Goal: Information Seeking & Learning: Learn about a topic

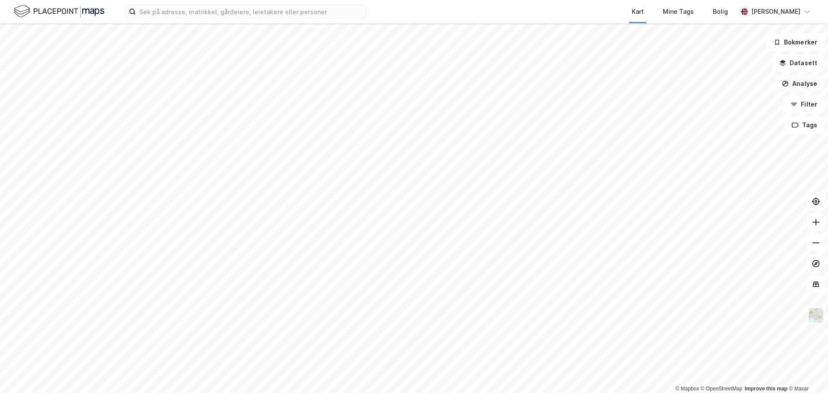
click at [811, 84] on button "Analyse" at bounding box center [799, 83] width 50 height 17
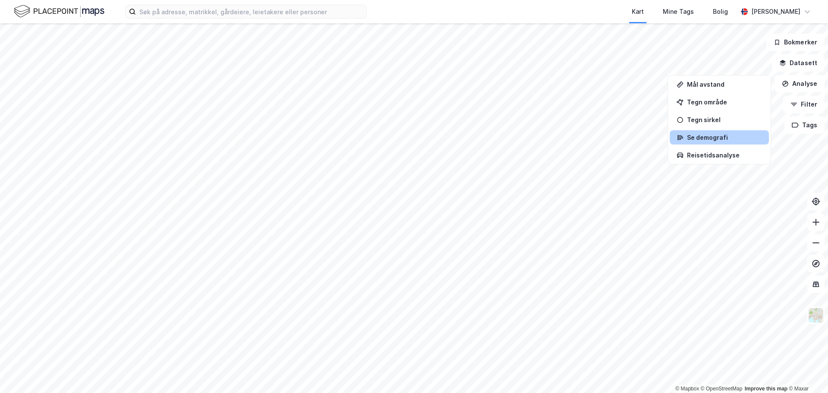
click at [727, 137] on div "Se demografi" at bounding box center [724, 137] width 75 height 7
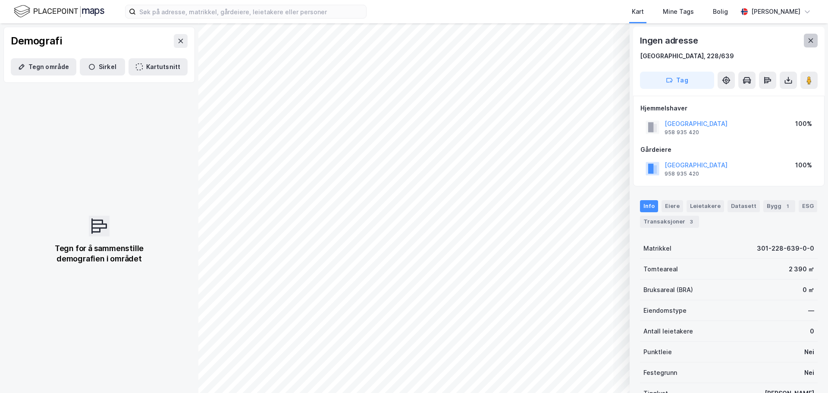
click at [810, 39] on icon at bounding box center [810, 40] width 7 height 7
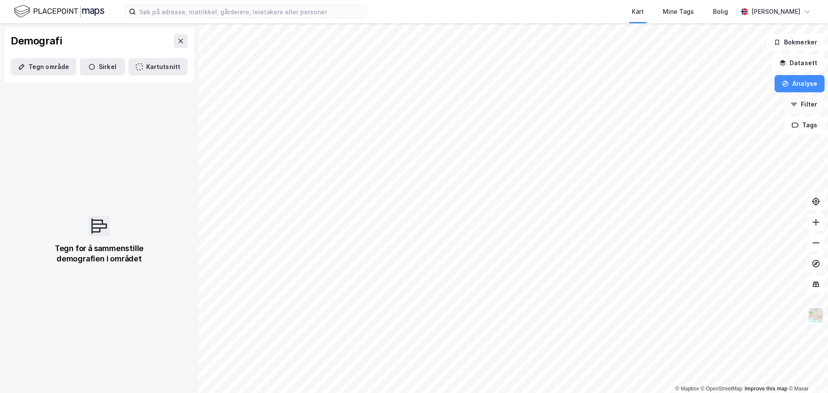
click at [805, 112] on button "Filter" at bounding box center [803, 104] width 41 height 17
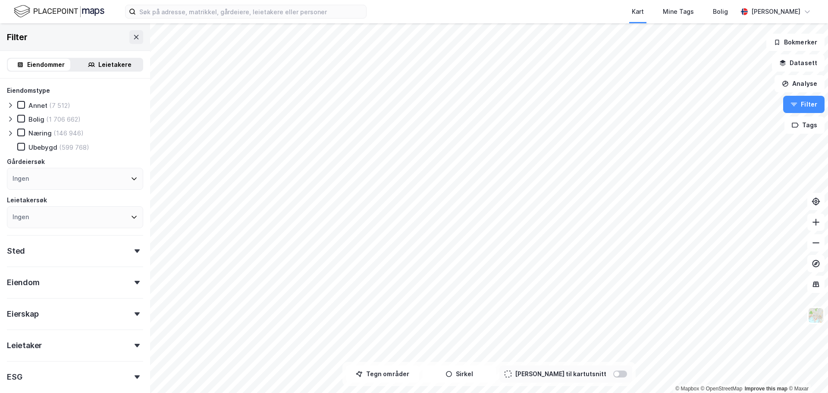
click at [111, 247] on div "Sted" at bounding box center [75, 247] width 136 height 25
click at [113, 246] on div "Sted" at bounding box center [75, 247] width 136 height 25
click at [11, 134] on icon at bounding box center [10, 133] width 7 height 7
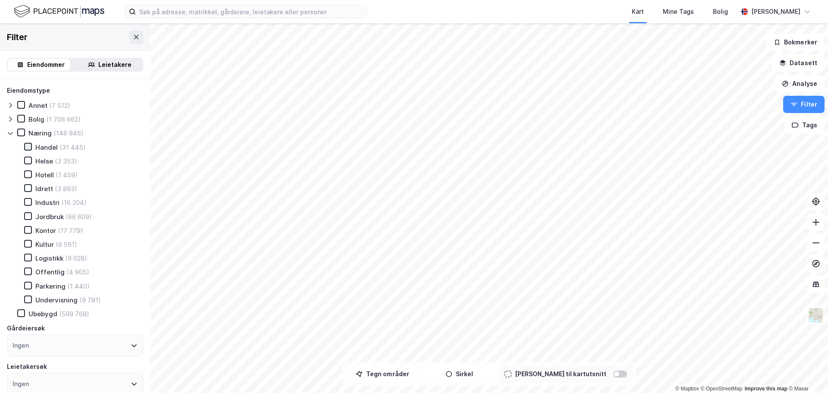
click at [31, 145] on icon at bounding box center [28, 147] width 6 height 6
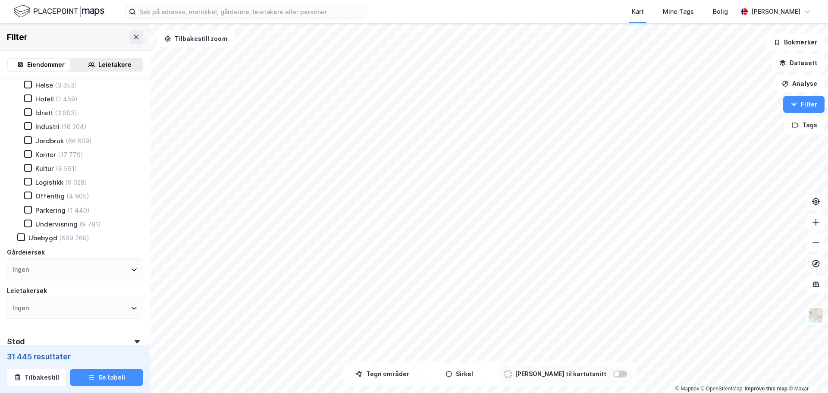
scroll to position [43, 0]
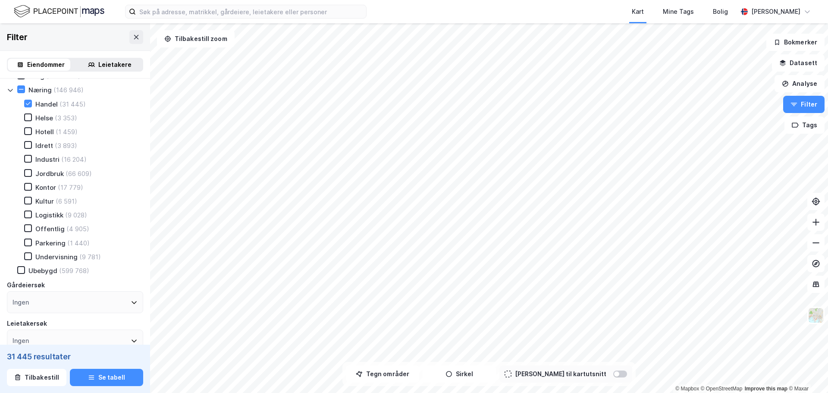
click at [83, 62] on div "Leietakere" at bounding box center [110, 65] width 66 height 12
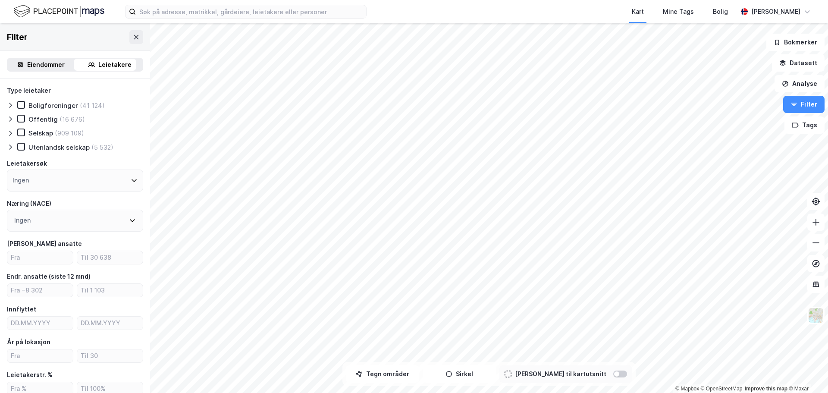
click at [7, 131] on icon at bounding box center [10, 133] width 7 height 7
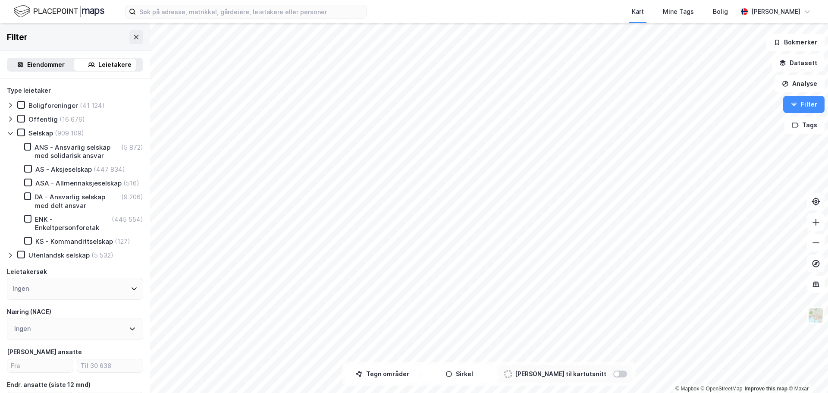
click at [7, 131] on icon at bounding box center [10, 133] width 7 height 7
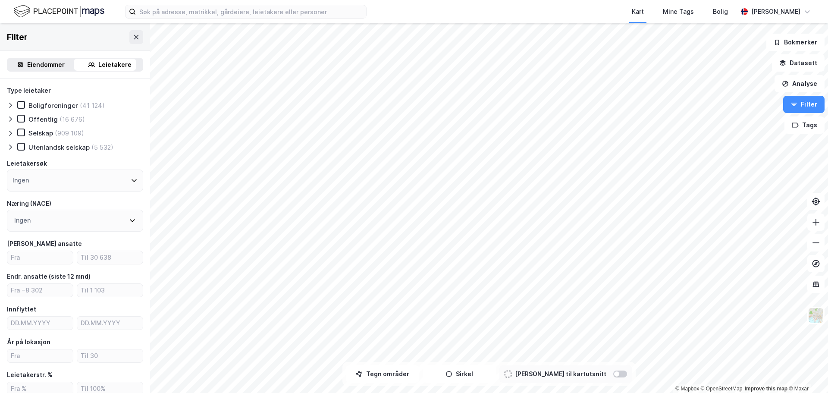
click at [7, 130] on icon at bounding box center [10, 133] width 7 height 7
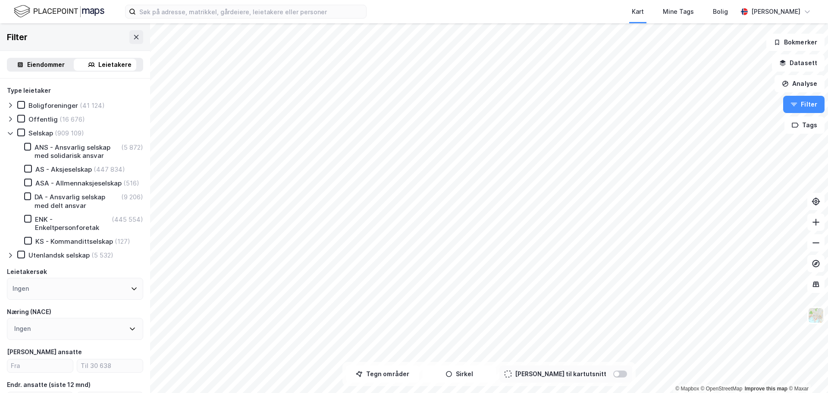
click at [8, 132] on icon at bounding box center [10, 133] width 5 height 3
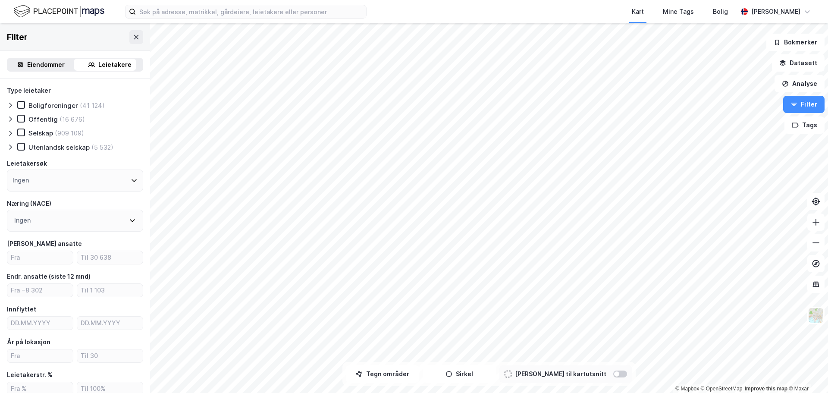
click at [46, 68] on div "Eiendommer" at bounding box center [45, 64] width 37 height 10
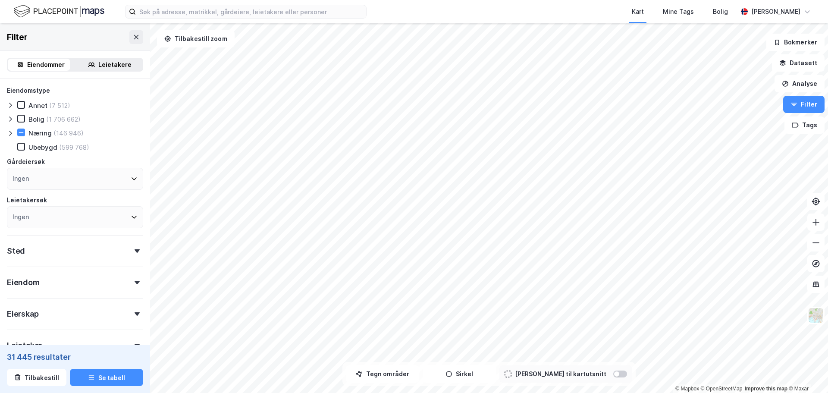
click at [10, 130] on icon at bounding box center [10, 133] width 7 height 7
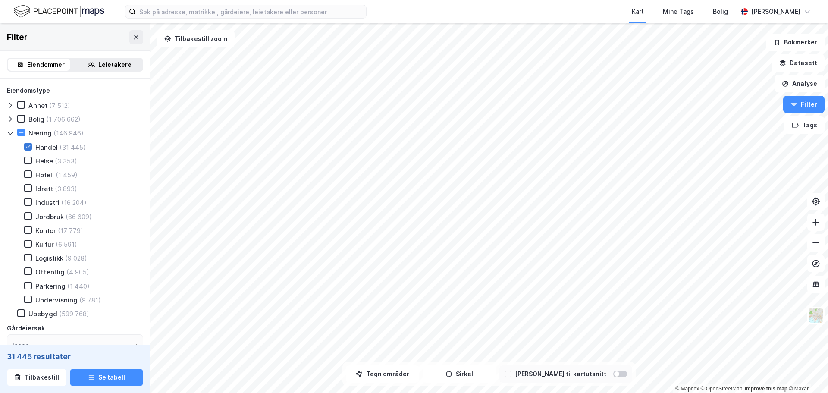
click at [28, 149] on icon at bounding box center [28, 147] width 6 height 6
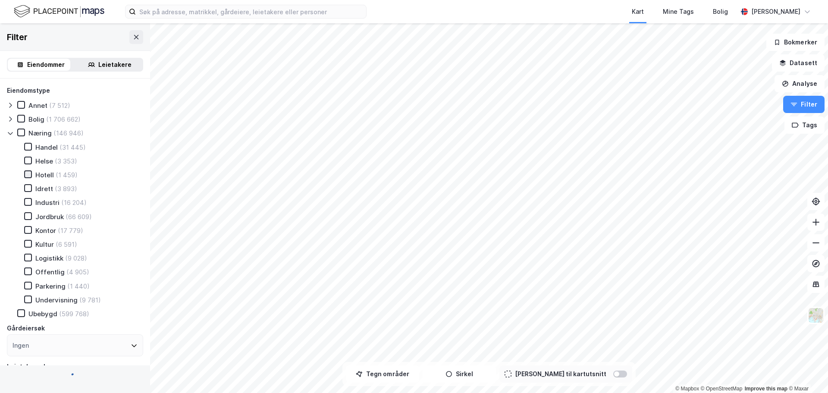
click at [28, 172] on icon at bounding box center [28, 174] width 6 height 6
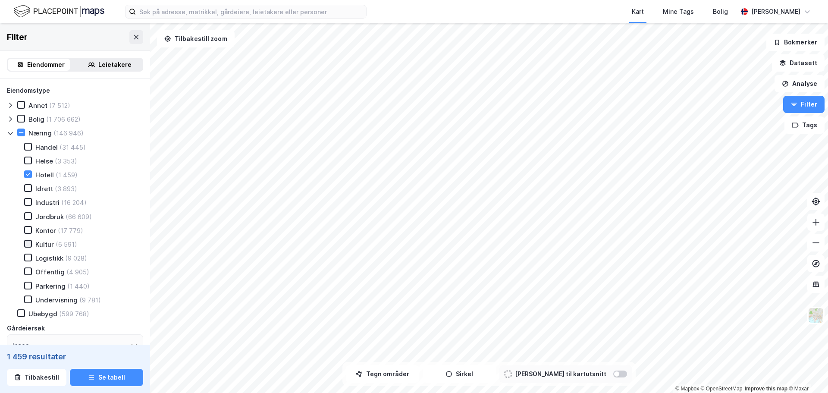
click at [28, 242] on icon at bounding box center [28, 243] width 6 height 6
click at [34, 244] on div "Kultur (6 591)" at bounding box center [45, 244] width 63 height 9
click at [25, 177] on icon at bounding box center [28, 174] width 6 height 6
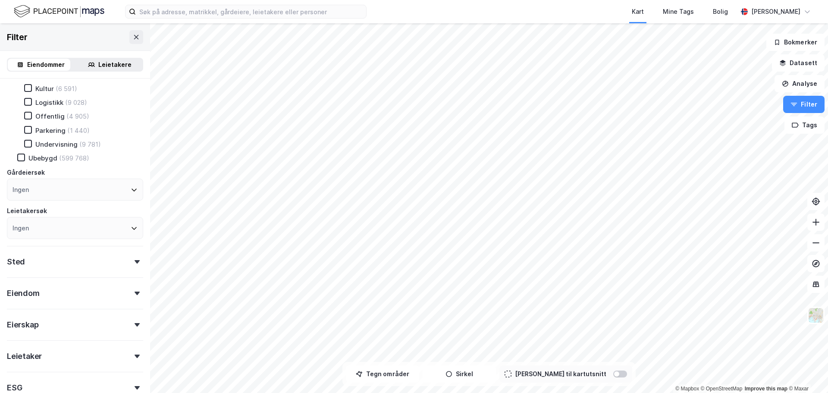
scroll to position [172, 0]
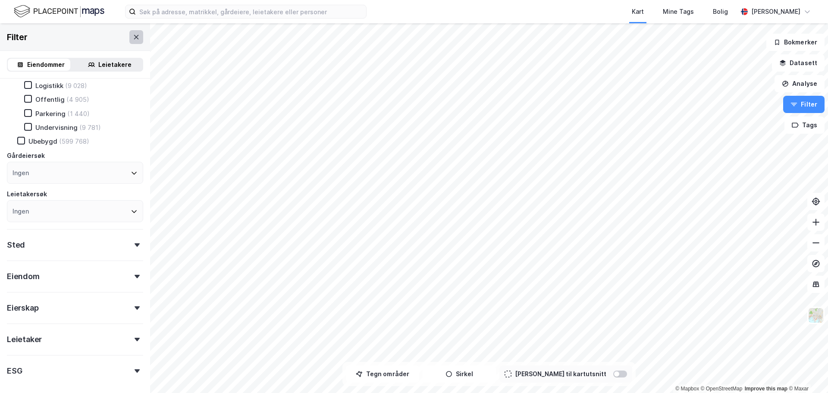
click at [133, 36] on icon at bounding box center [136, 37] width 7 height 7
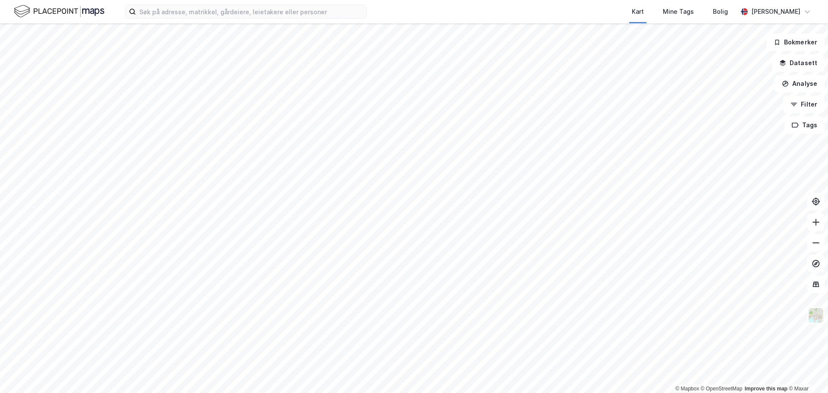
click at [76, 12] on img at bounding box center [59, 11] width 91 height 15
click at [90, 13] on img at bounding box center [59, 11] width 91 height 15
click at [805, 61] on button "Datasett" at bounding box center [797, 62] width 53 height 17
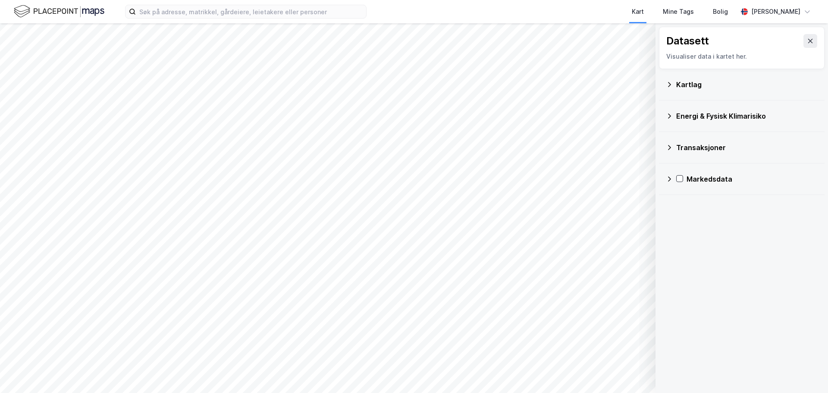
click at [757, 81] on div "Kartlag" at bounding box center [746, 84] width 141 height 10
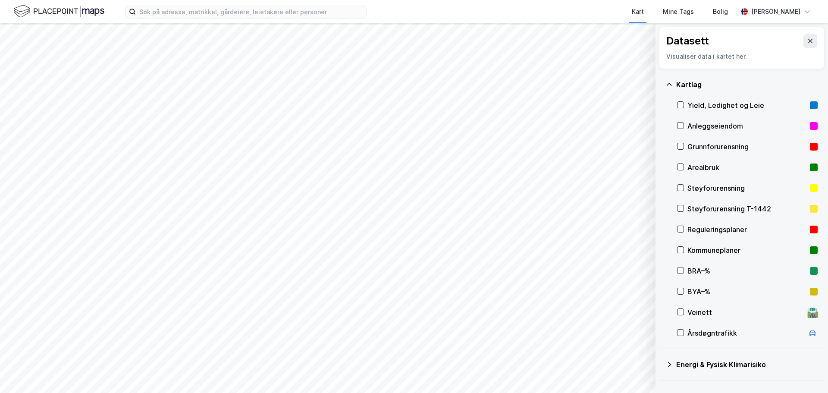
click at [755, 82] on div "Kartlag" at bounding box center [746, 84] width 141 height 10
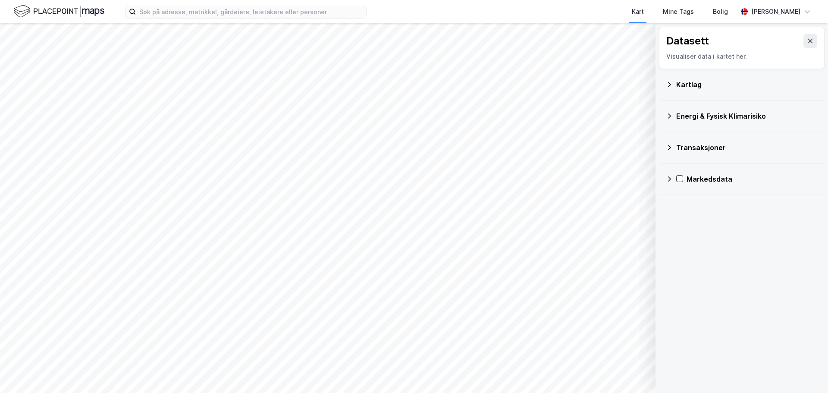
click at [726, 169] on div "Markedsdata" at bounding box center [741, 179] width 152 height 21
click at [696, 199] on div "Arealledighet" at bounding box center [747, 199] width 141 height 21
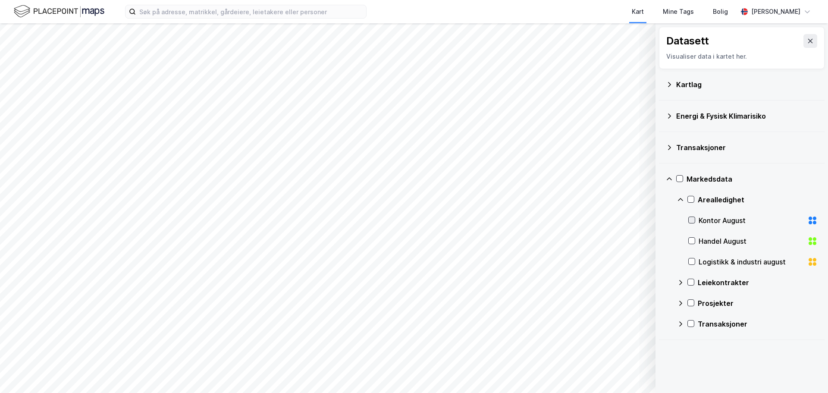
click at [690, 219] on icon at bounding box center [691, 220] width 6 height 6
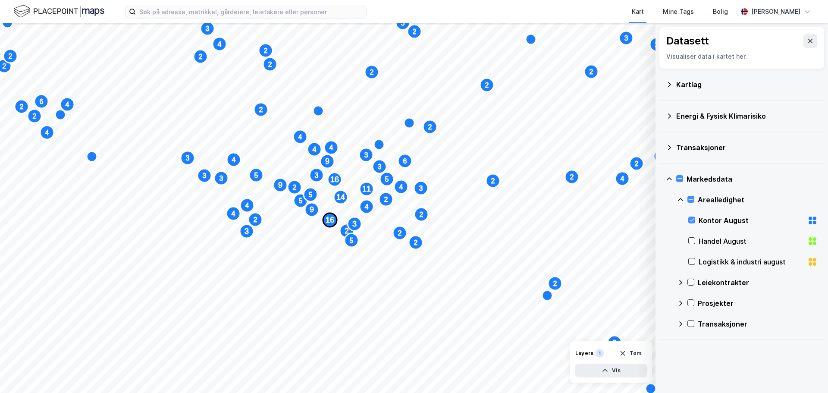
click at [331, 220] on text "16" at bounding box center [329, 219] width 9 height 9
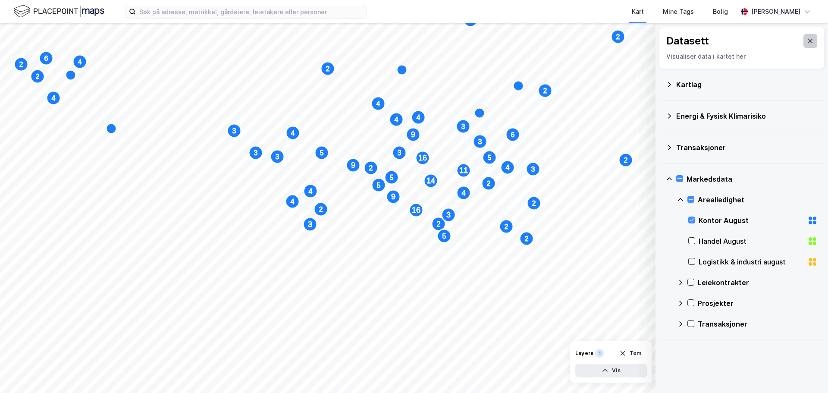
click at [808, 39] on icon at bounding box center [810, 41] width 5 height 4
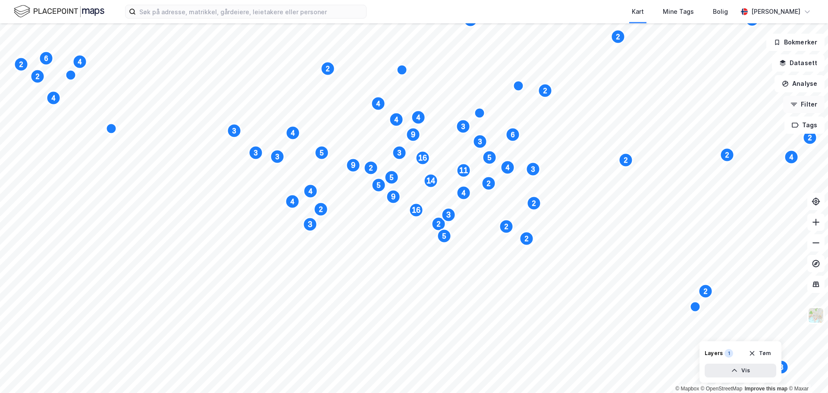
click at [807, 106] on button "Filter" at bounding box center [803, 104] width 41 height 17
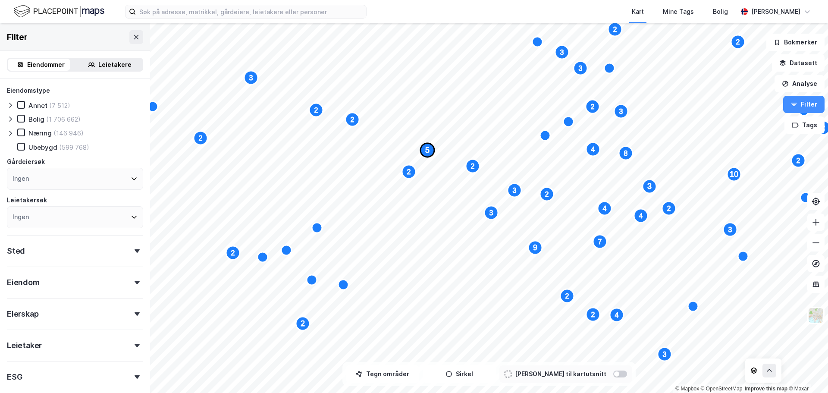
click at [429, 146] on text "5" at bounding box center [427, 150] width 4 height 9
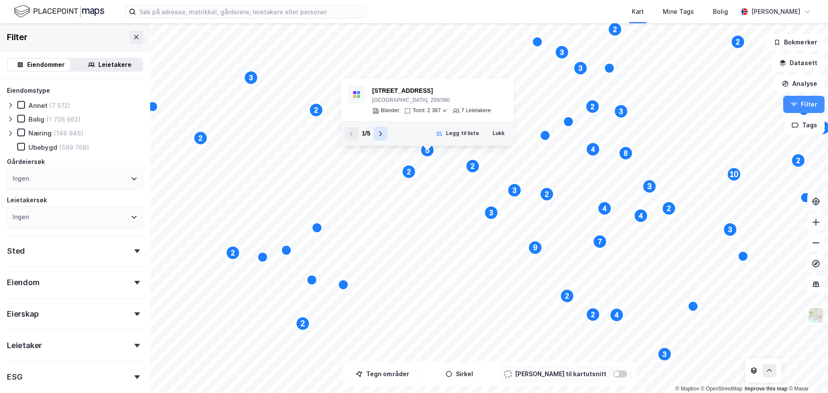
click at [380, 133] on icon at bounding box center [380, 133] width 7 height 7
click at [378, 130] on div "5 / 5" at bounding box center [365, 134] width 43 height 14
